Goal: Navigation & Orientation: Find specific page/section

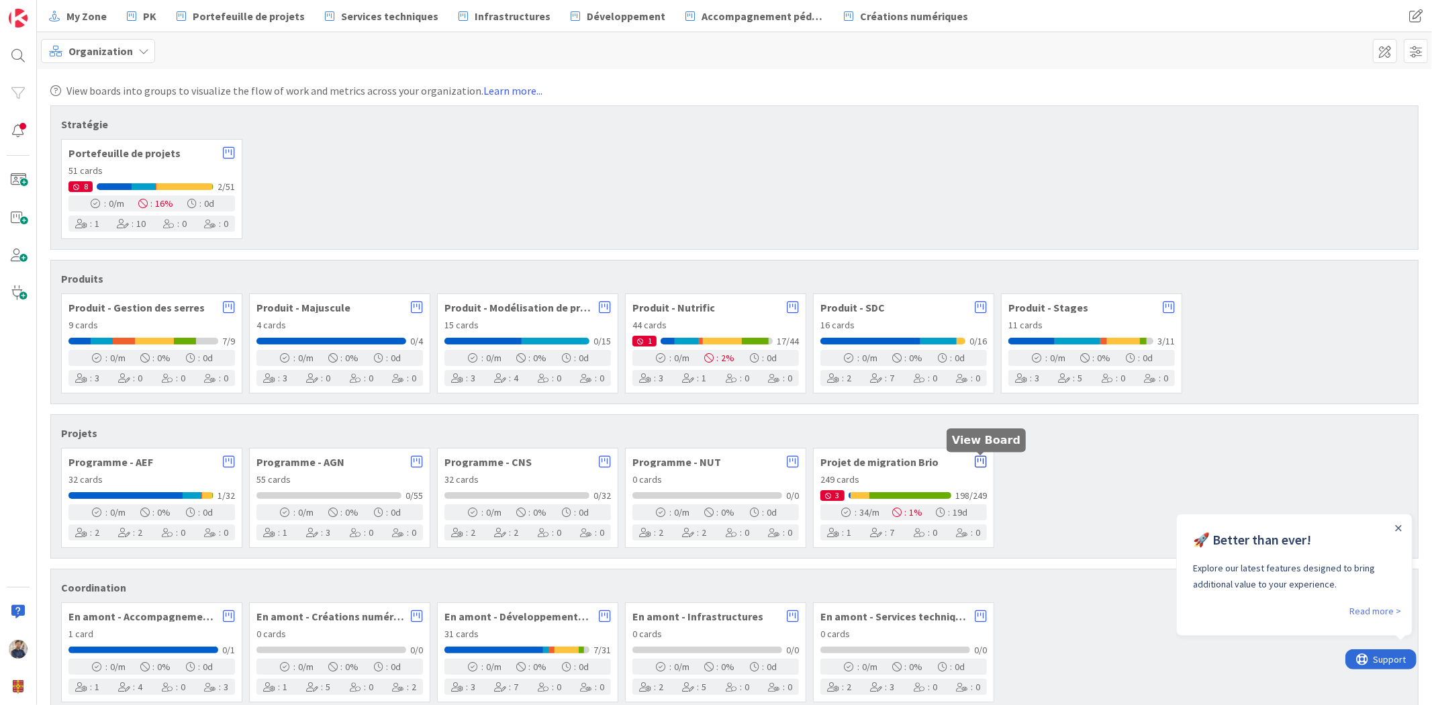
click at [981, 465] on icon at bounding box center [981, 461] width 12 height 13
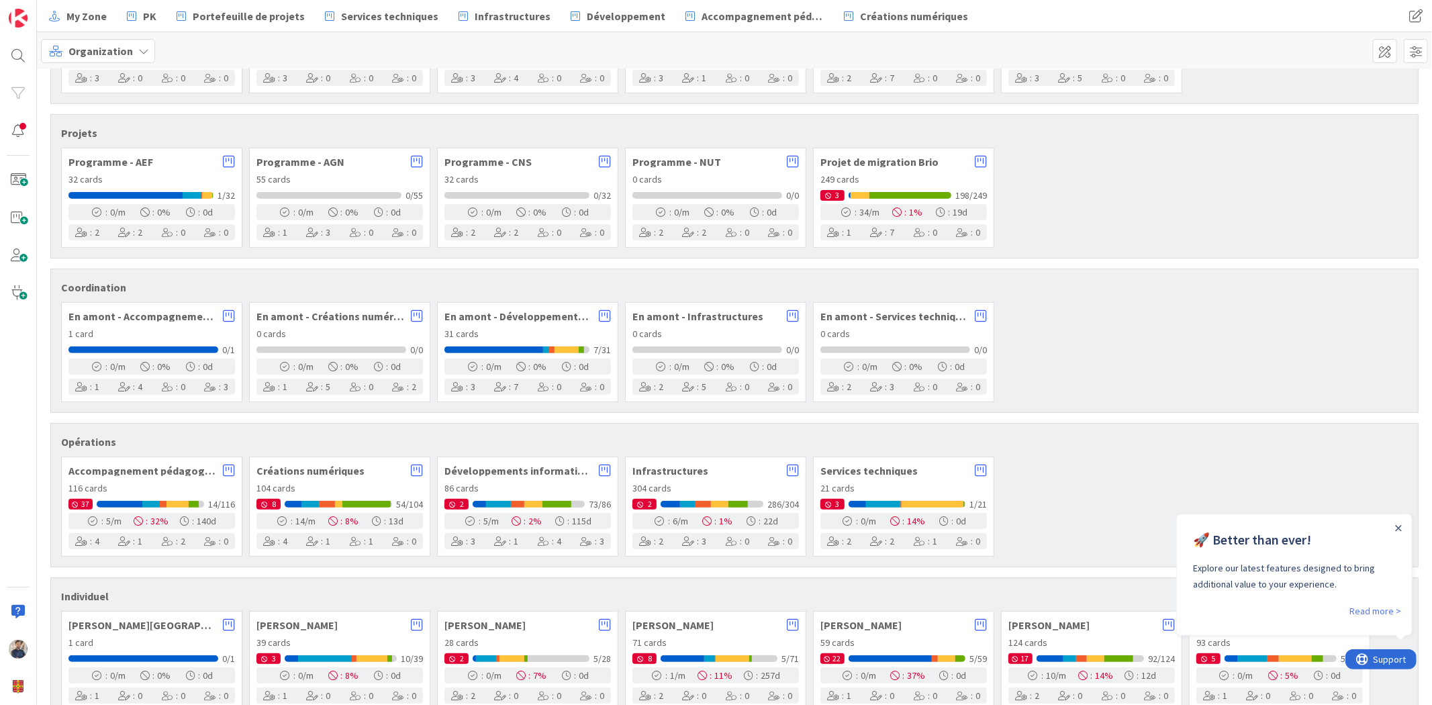
scroll to position [332, 0]
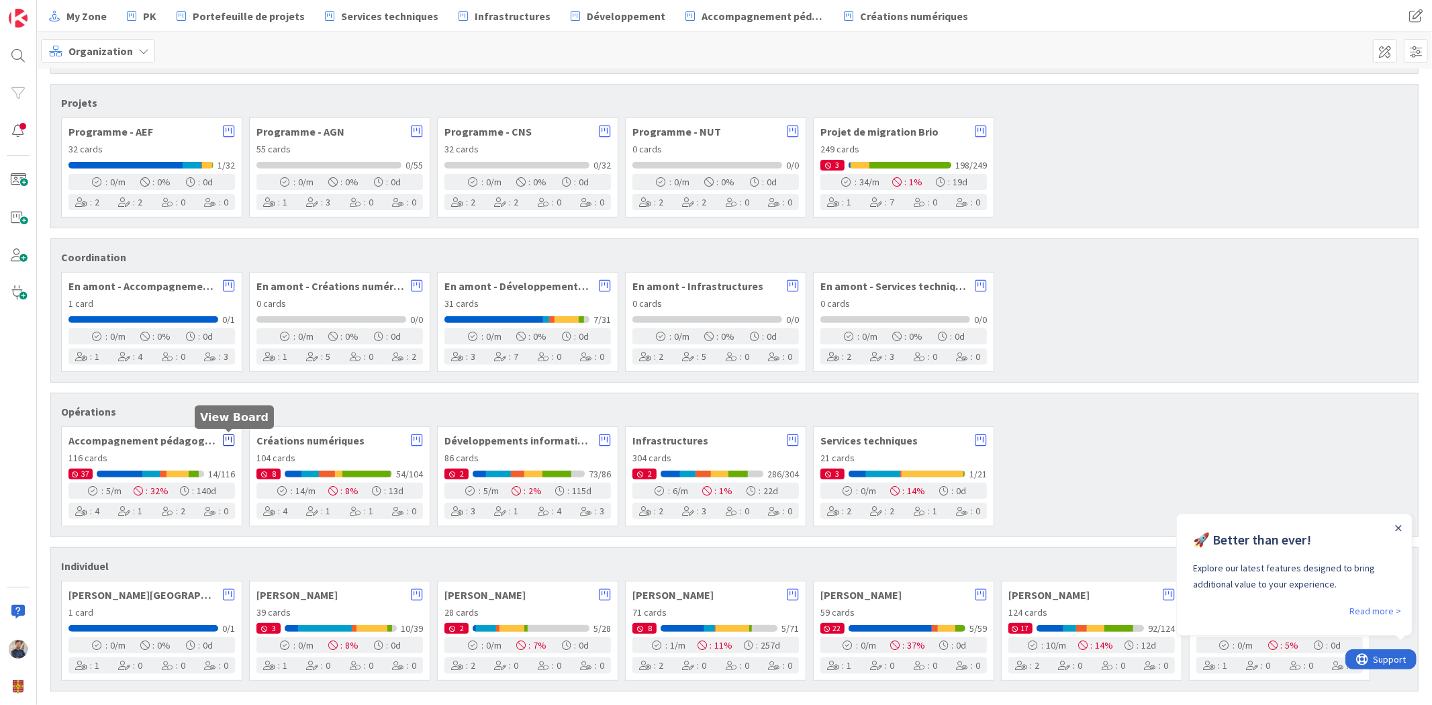
click at [227, 437] on icon at bounding box center [229, 440] width 12 height 13
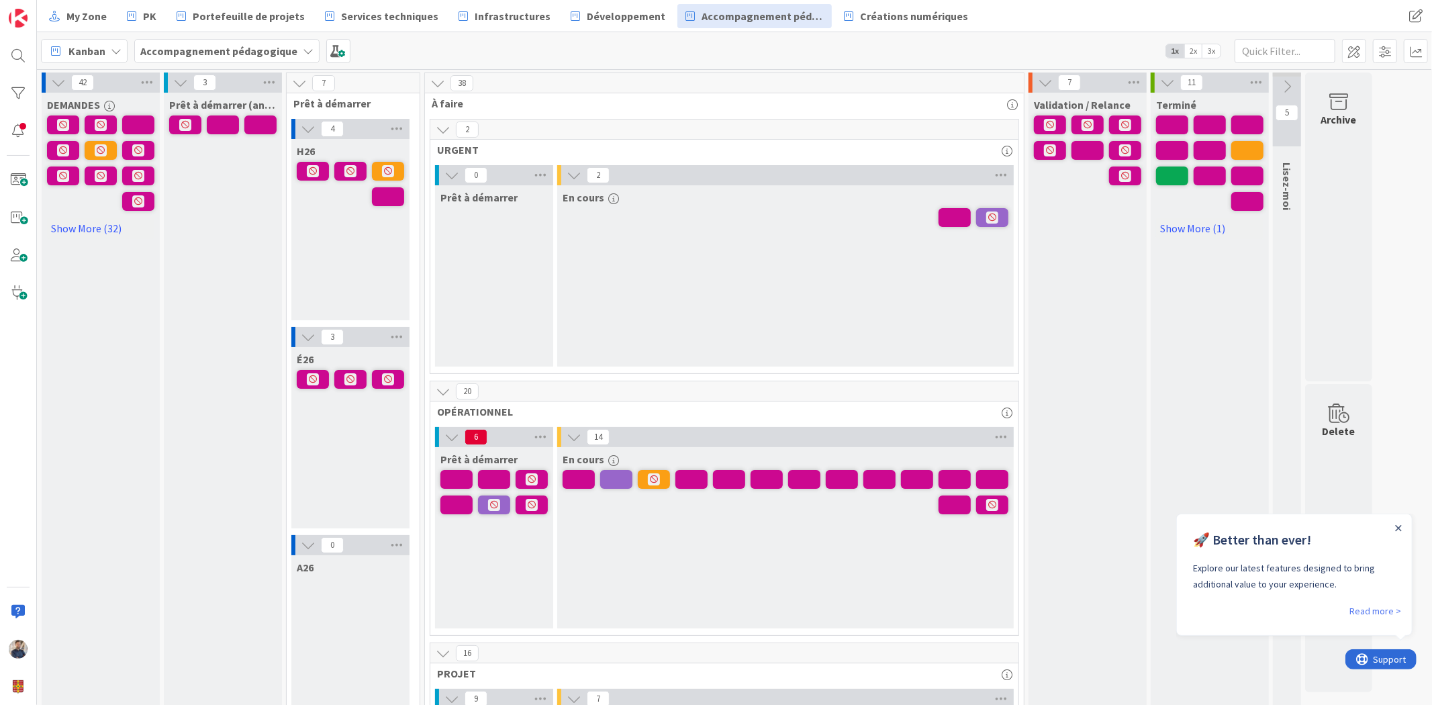
click at [1198, 56] on span "2x" at bounding box center [1193, 50] width 18 height 13
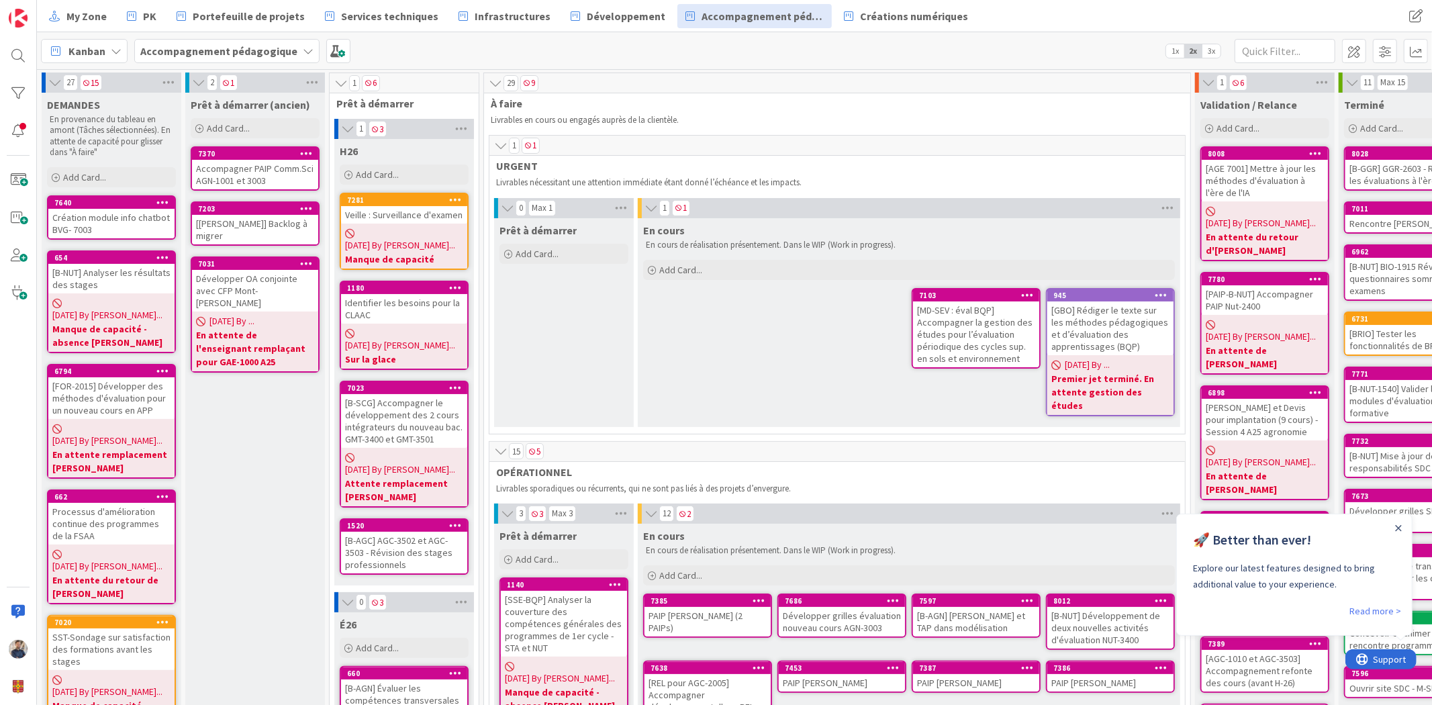
click at [1192, 45] on span "2x" at bounding box center [1193, 50] width 18 height 13
click at [1211, 46] on span "3x" at bounding box center [1212, 50] width 18 height 13
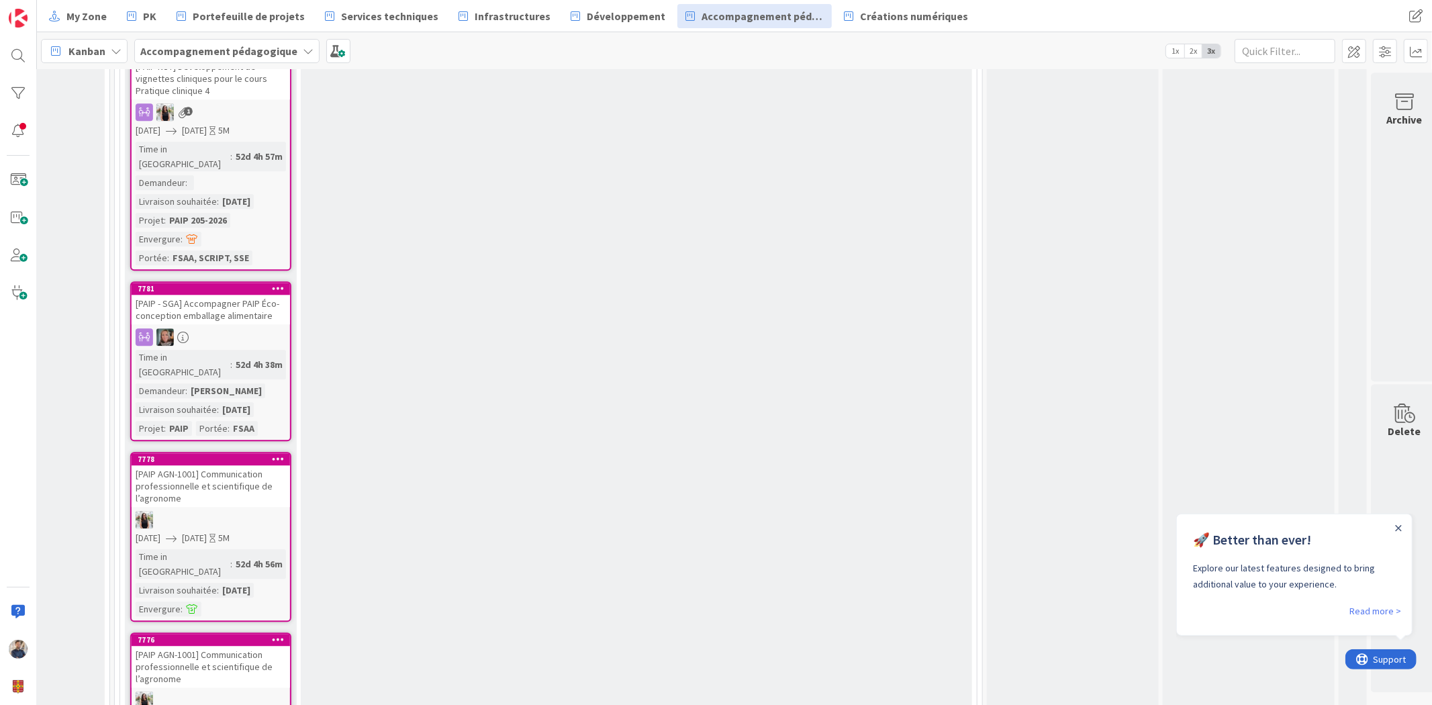
scroll to position [2764, 466]
